Goal: Information Seeking & Learning: Find specific fact

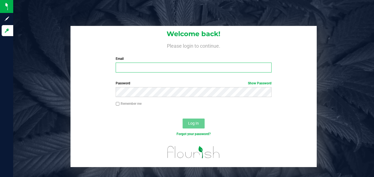
click at [127, 66] on input "Email" at bounding box center [194, 68] width 156 height 10
type input "[PERSON_NAME][EMAIL_ADDRESS][PERSON_NAME][DOMAIN_NAME]"
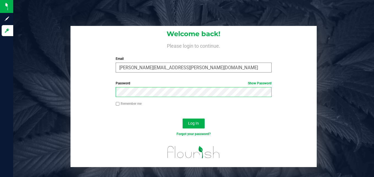
click at [183, 119] on button "Log In" at bounding box center [194, 124] width 22 height 10
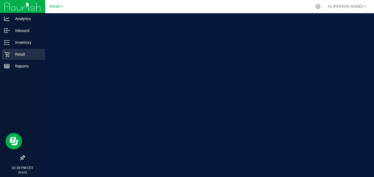
click at [10, 53] on p "Retail" at bounding box center [26, 54] width 33 height 7
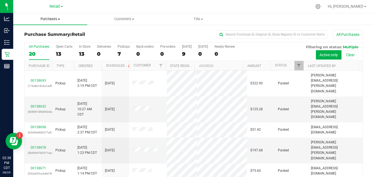
click at [51, 19] on span "Purchases" at bounding box center [50, 19] width 74 height 5
click at [52, 39] on li "Fulfillment" at bounding box center [50, 40] width 74 height 7
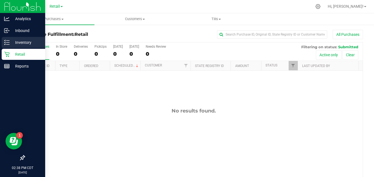
click at [9, 46] on div "Inventory" at bounding box center [24, 42] width 44 height 11
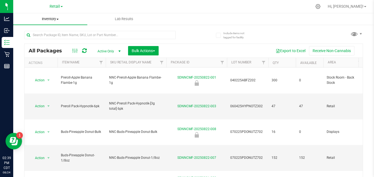
click at [49, 16] on uib-tab-heading "Inventory All packages All inventory Waste log Create inventory" at bounding box center [50, 19] width 74 height 12
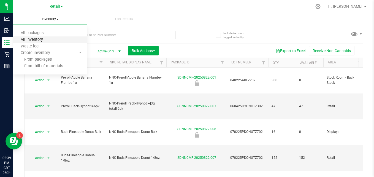
click at [49, 39] on span "All inventory" at bounding box center [31, 39] width 37 height 5
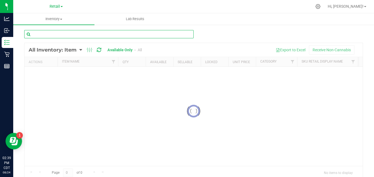
click at [67, 37] on input "text" at bounding box center [109, 34] width 170 height 8
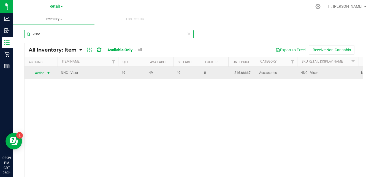
type input "visor"
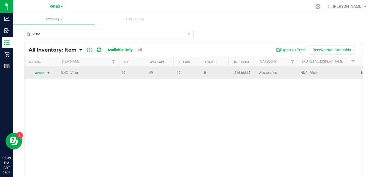
click at [45, 77] on span "select" at bounding box center [48, 73] width 7 height 8
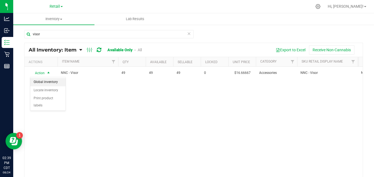
click at [49, 83] on li "Global inventory" at bounding box center [47, 82] width 35 height 8
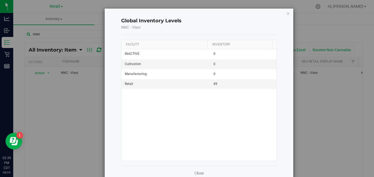
click at [288, 13] on div "Global Inventory Levels NNC - Visor Facility Inventory INACTIVE 0 Cultivation 0…" at bounding box center [199, 95] width 189 height 172
click at [287, 13] on div "Global Inventory Levels NNC - Visor Facility Inventory INACTIVE 0 Cultivation 0…" at bounding box center [199, 95] width 189 height 172
click at [286, 13] on icon "button" at bounding box center [288, 13] width 4 height 7
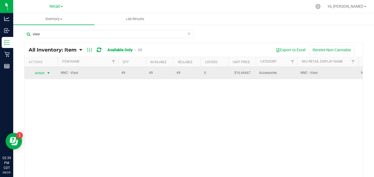
click at [42, 76] on span "Action" at bounding box center [37, 73] width 15 height 8
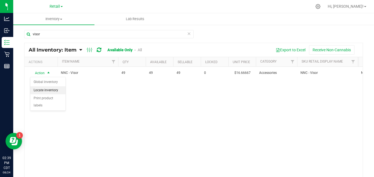
click at [47, 91] on li "Locate inventory" at bounding box center [47, 90] width 35 height 8
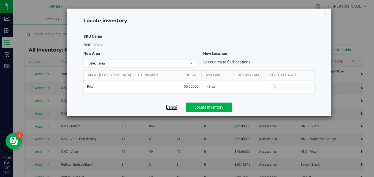
click at [168, 107] on link "Cancel" at bounding box center [172, 107] width 12 height 6
